Goal: Obtain resource: Download file/media

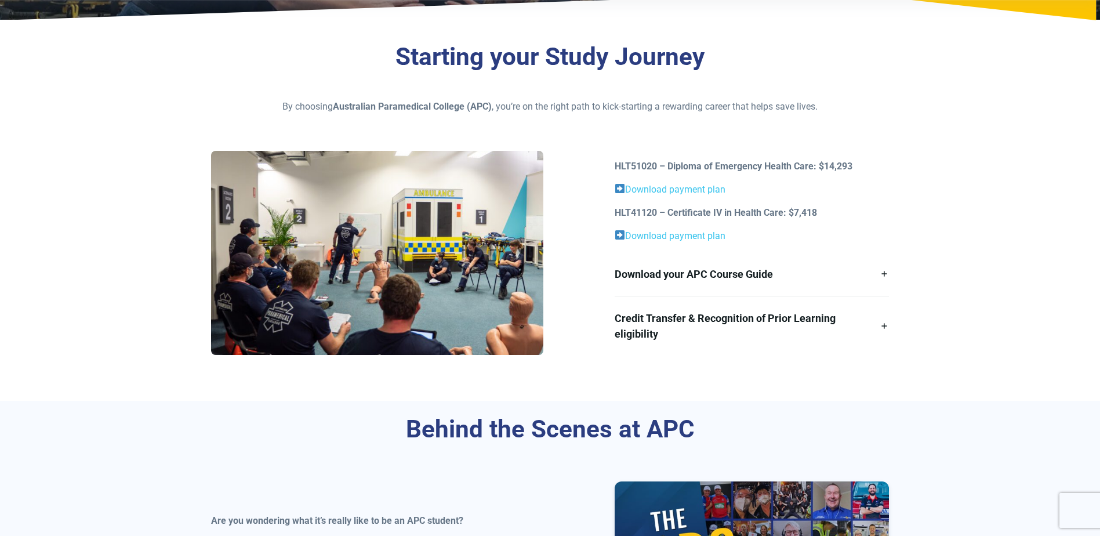
scroll to position [287, 0]
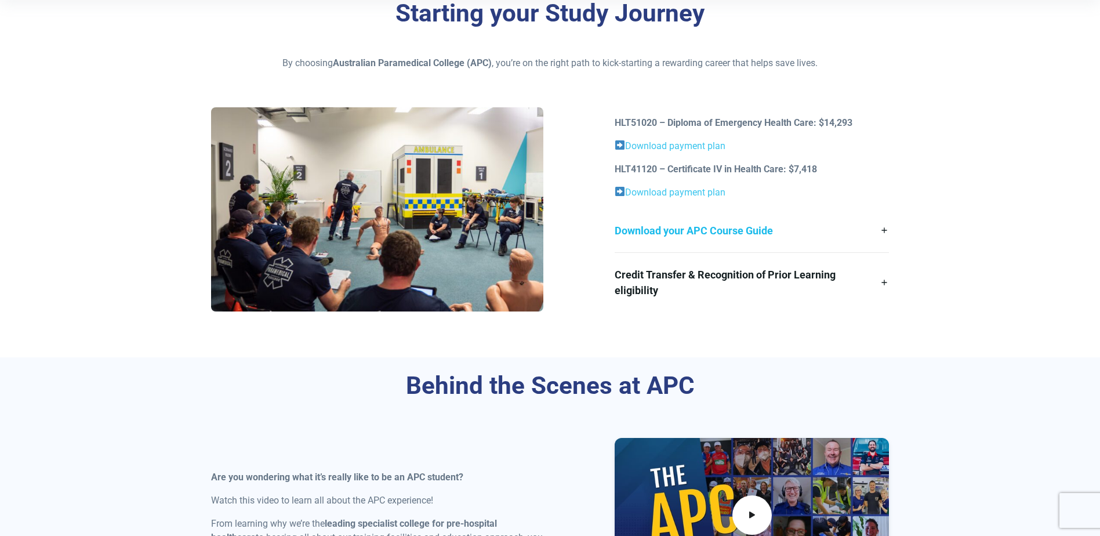
click at [885, 229] on link "Download your APC Course Guide" at bounding box center [752, 231] width 274 height 44
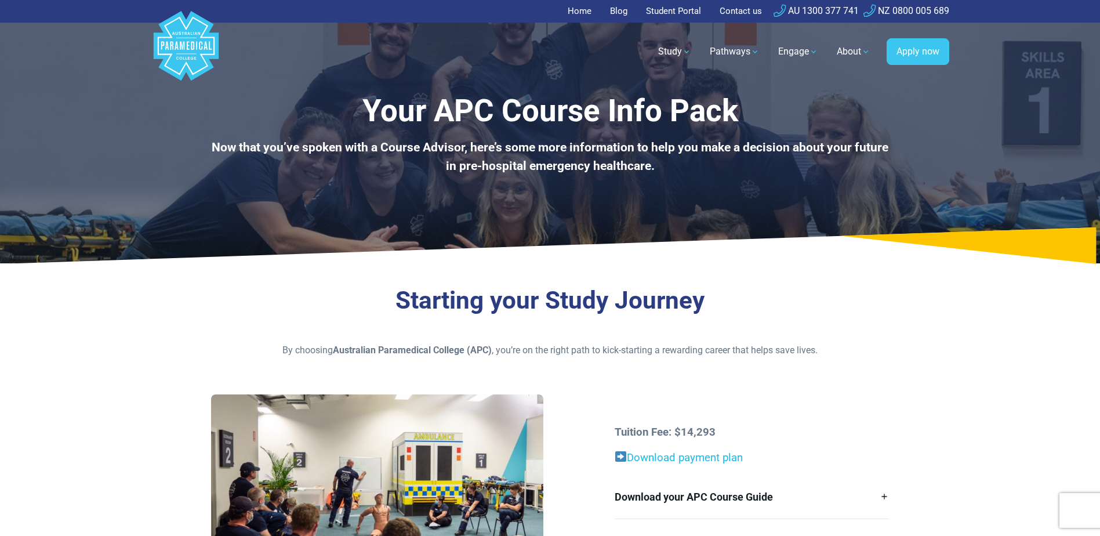
click at [665, 457] on link "Download payment plan" at bounding box center [685, 457] width 116 height 13
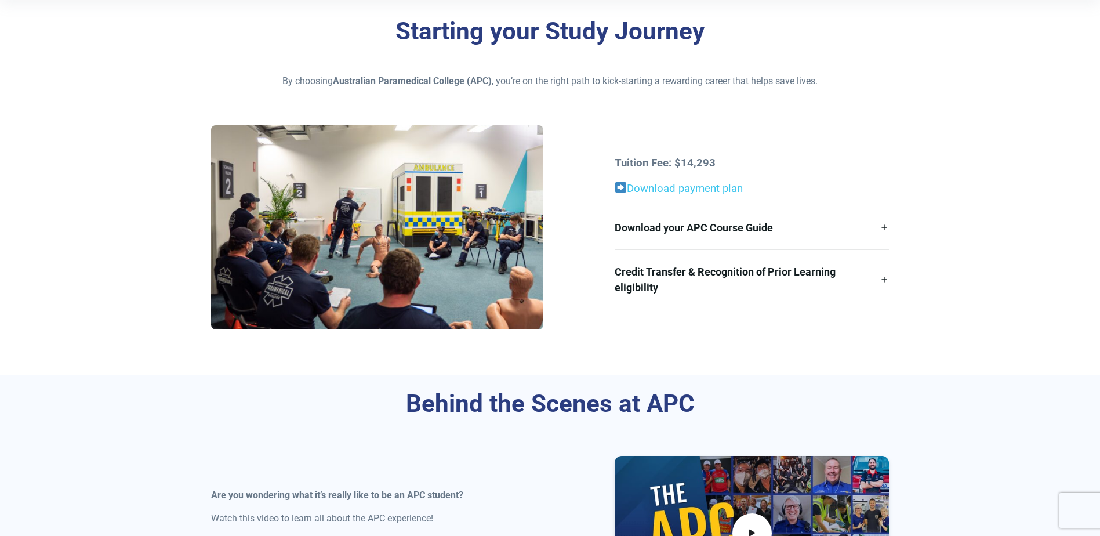
scroll to position [274, 0]
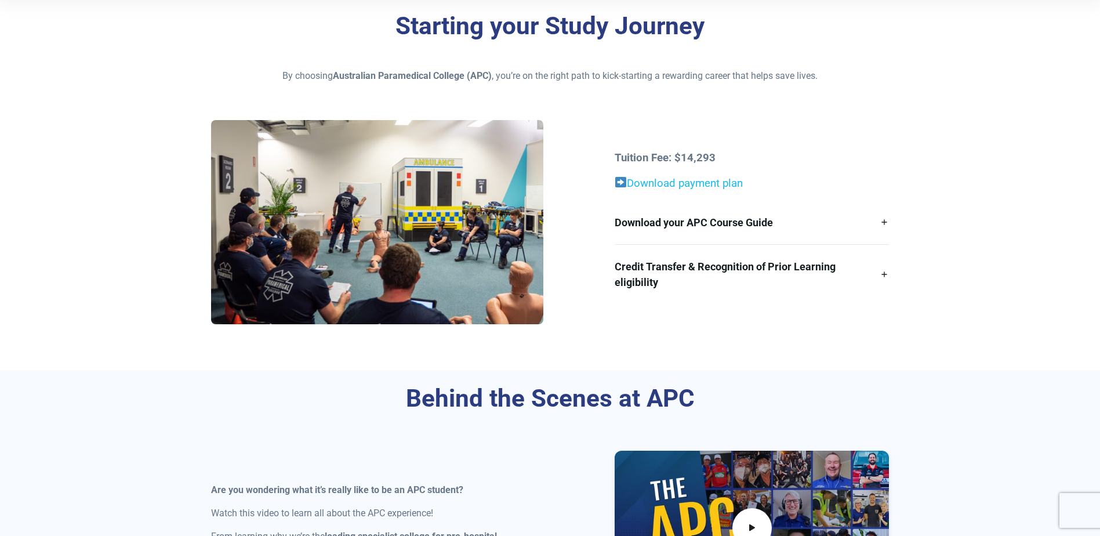
click at [704, 185] on link "Download payment plan" at bounding box center [685, 183] width 116 height 13
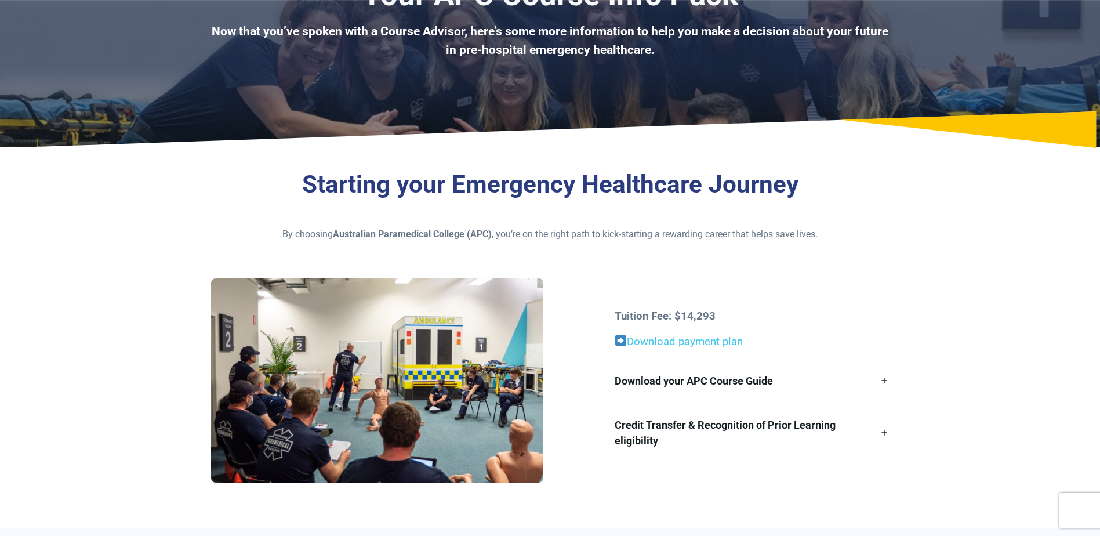
scroll to position [174, 0]
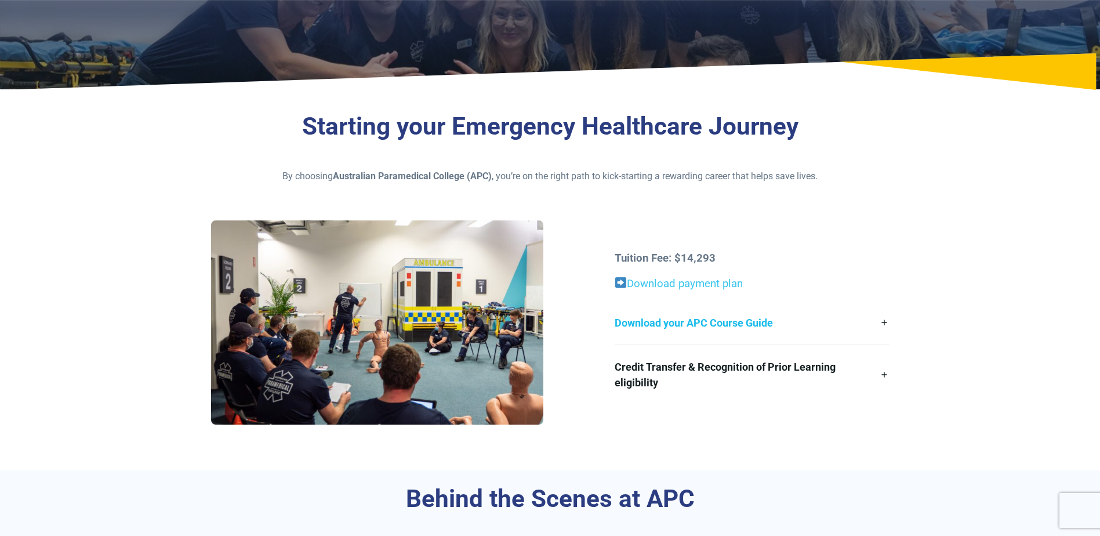
click at [884, 321] on link "Download your APC Course Guide" at bounding box center [752, 323] width 274 height 44
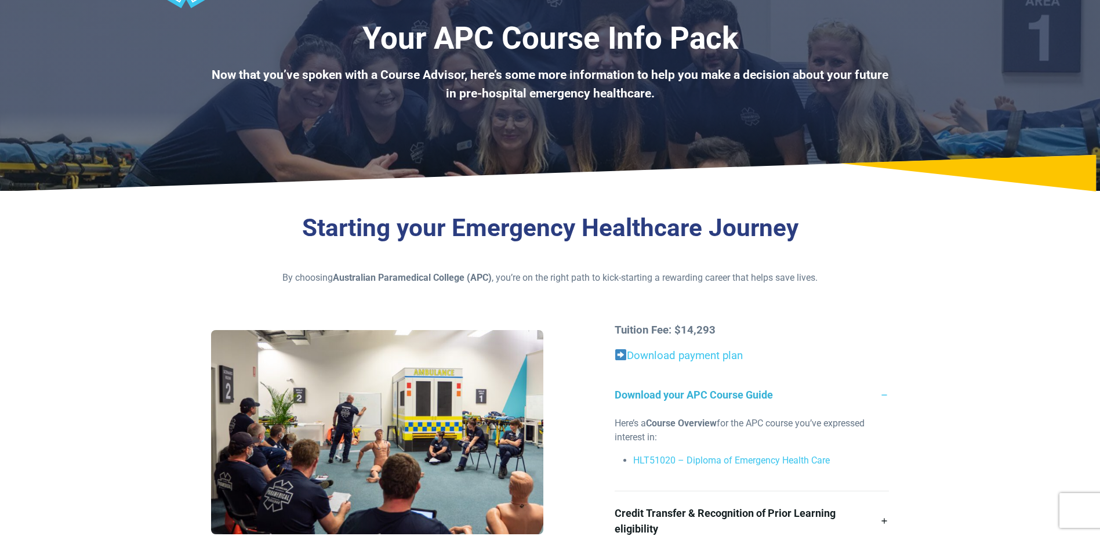
scroll to position [0, 0]
